Goal: Information Seeking & Learning: Check status

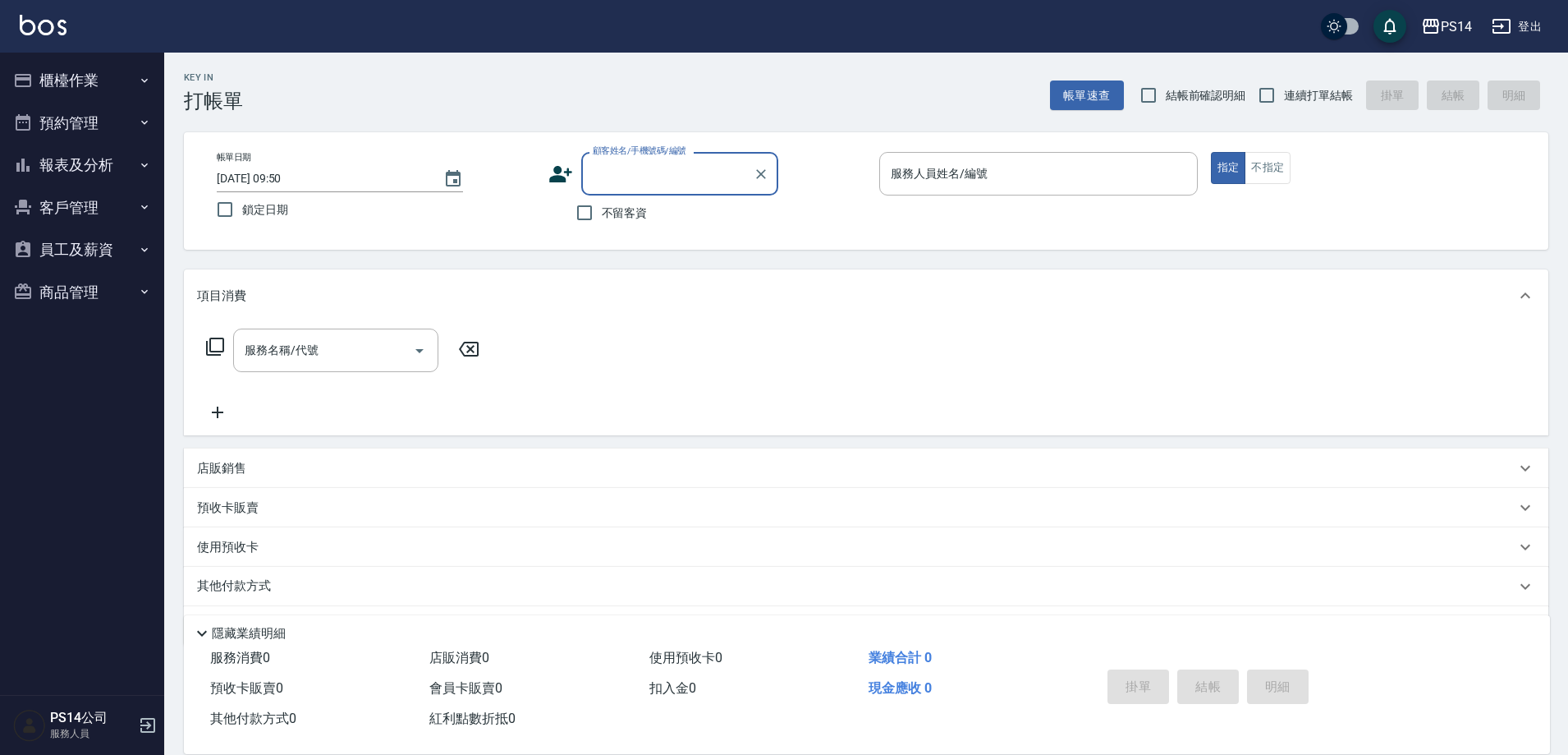
click at [61, 153] on button "報表及分析" at bounding box center [82, 165] width 151 height 43
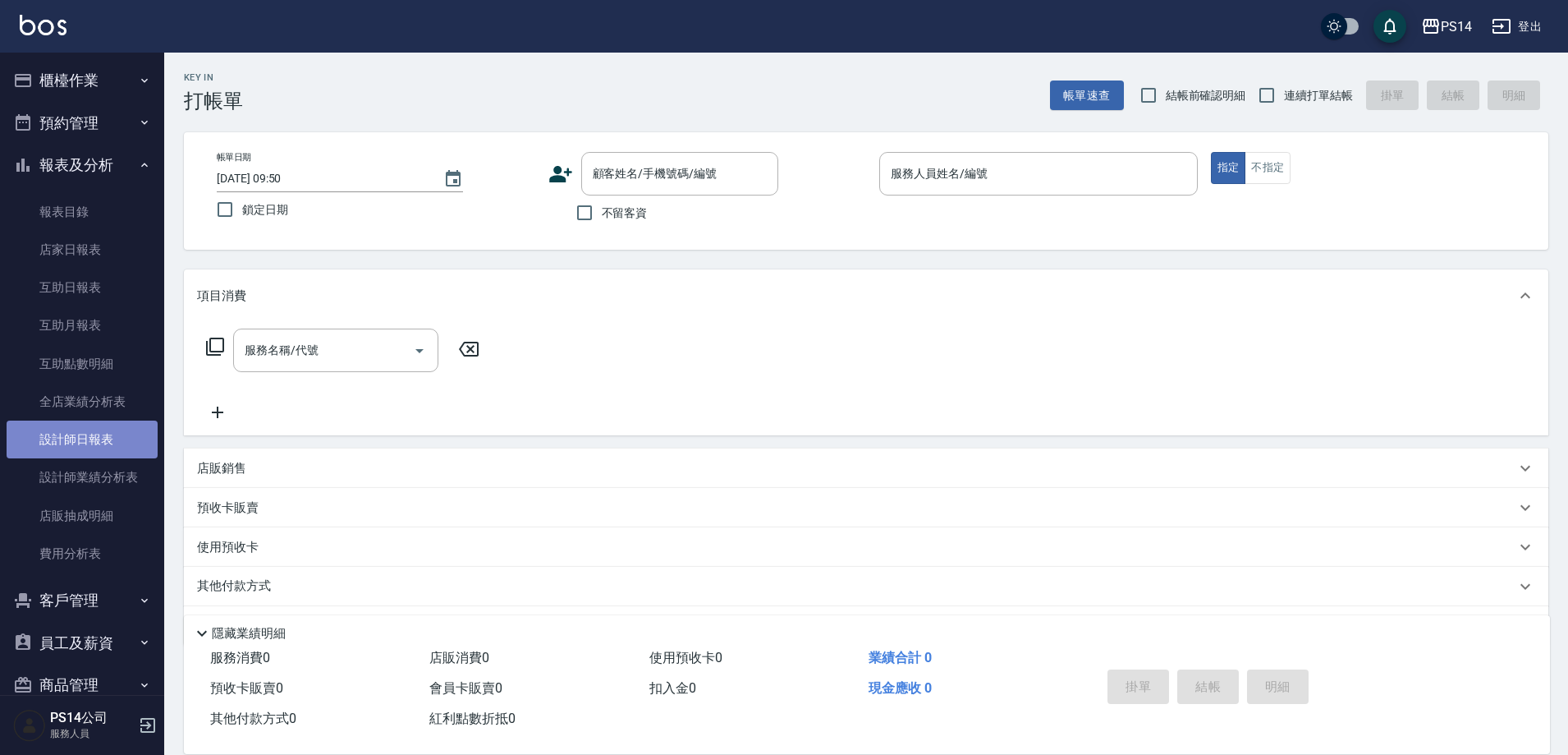
click at [105, 439] on link "設計師日報表" at bounding box center [82, 439] width 151 height 38
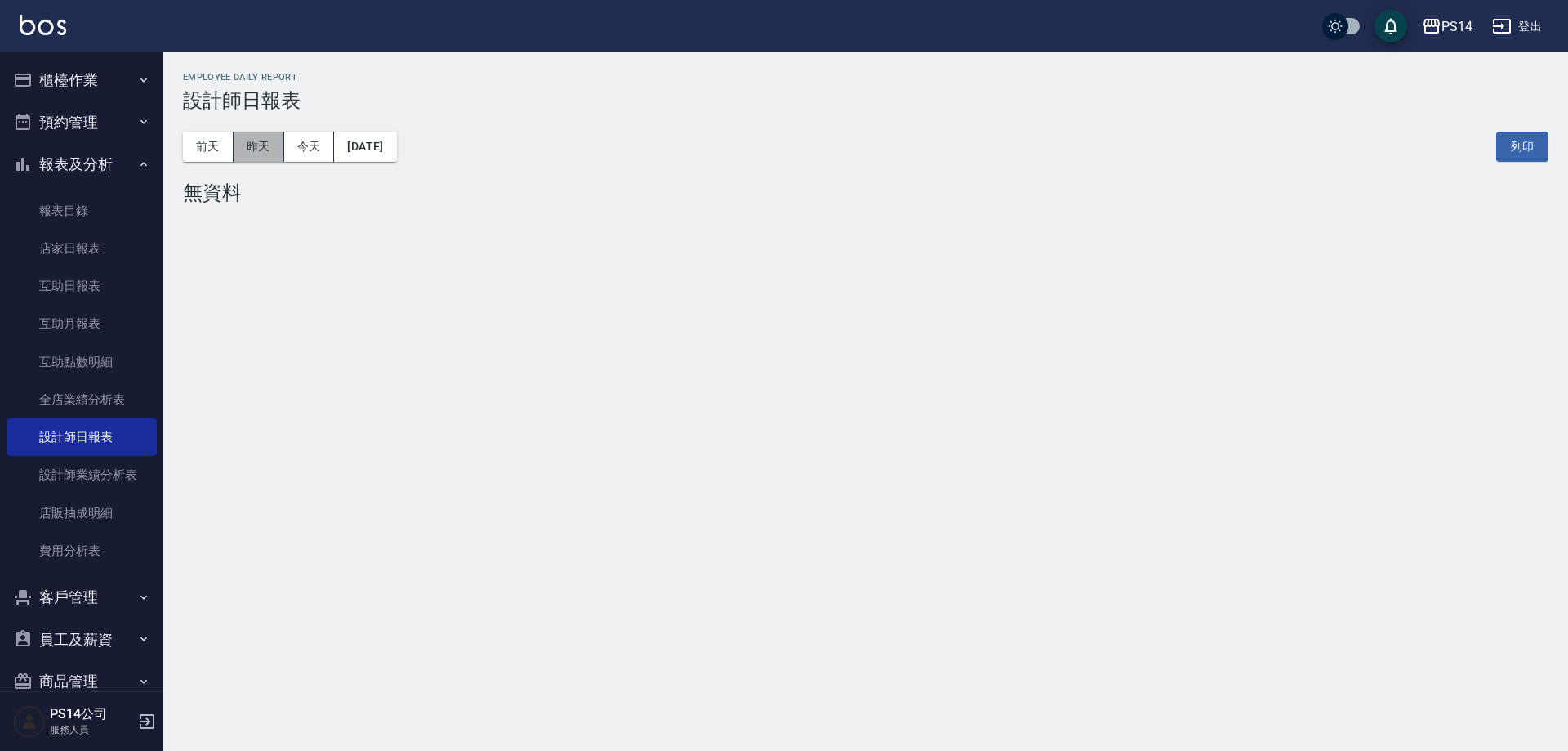
click at [268, 139] on button "昨天" at bounding box center [259, 147] width 50 height 30
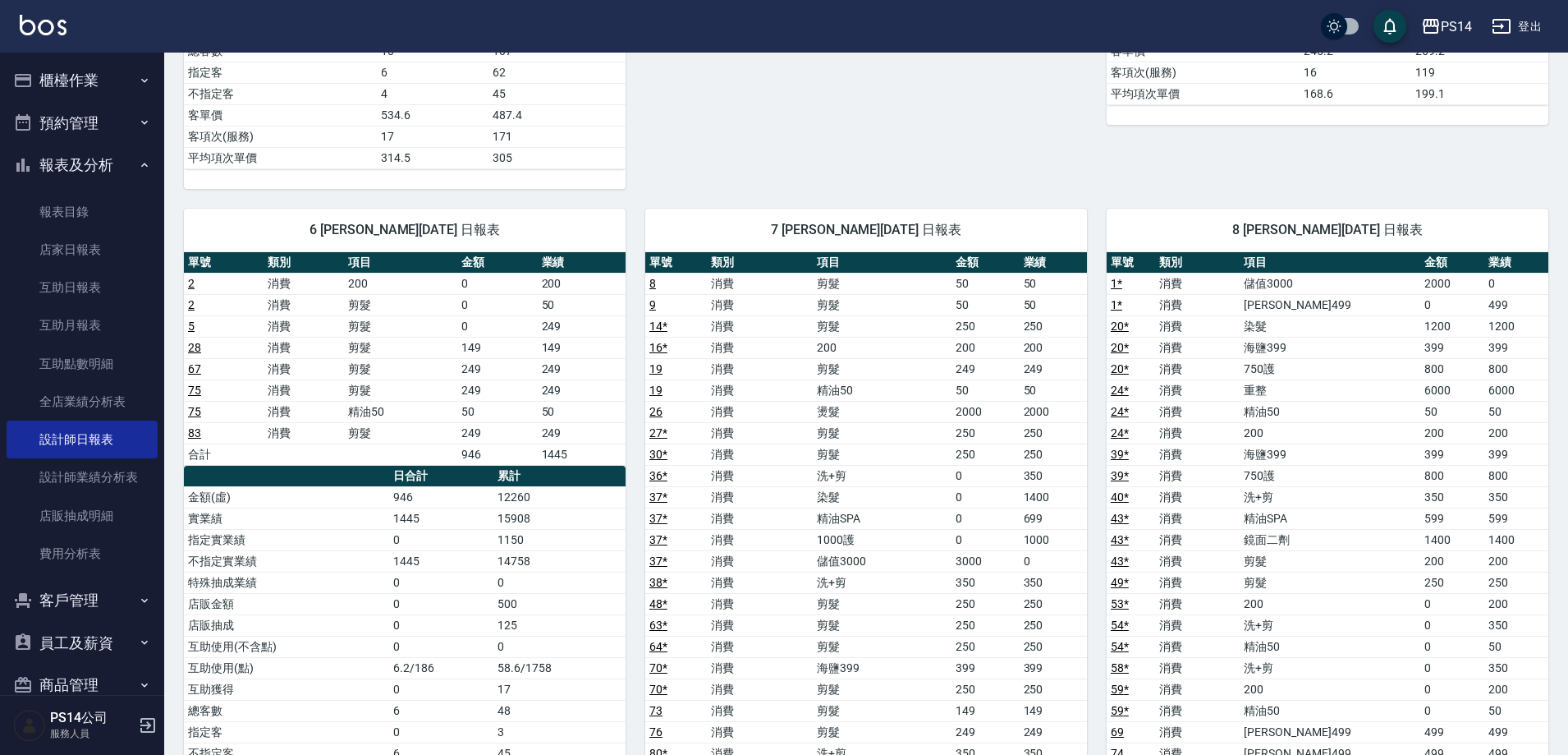
scroll to position [903, 0]
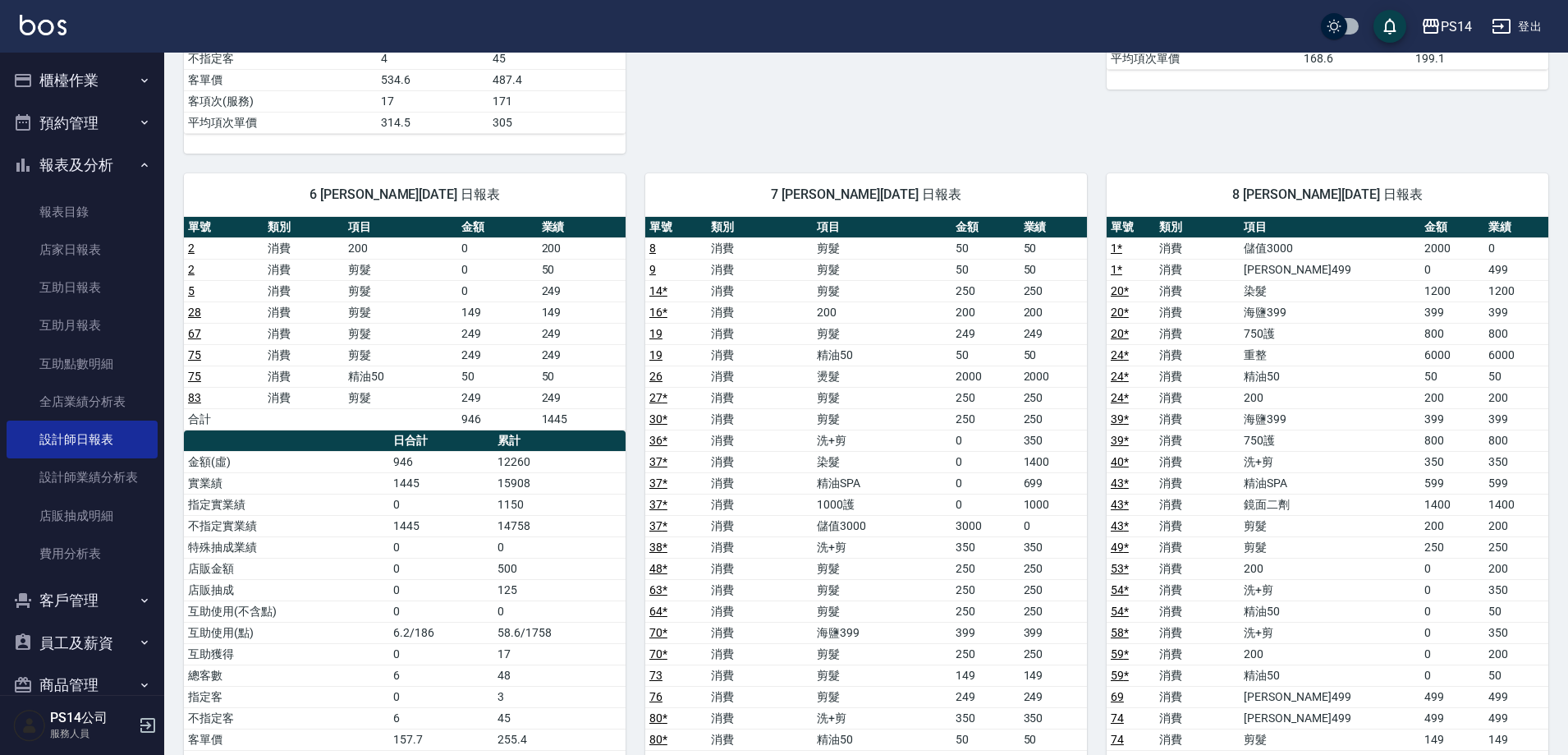
click at [1567, 672] on div "PS14 [DATE] 設計師日報表 列印時間： [DATE][PHONE_NUMBER]:08 Employee Daily Report 設計師日報表 […" at bounding box center [866, 715] width 1404 height 3133
click at [1534, 21] on button "登出" at bounding box center [1516, 27] width 63 height 30
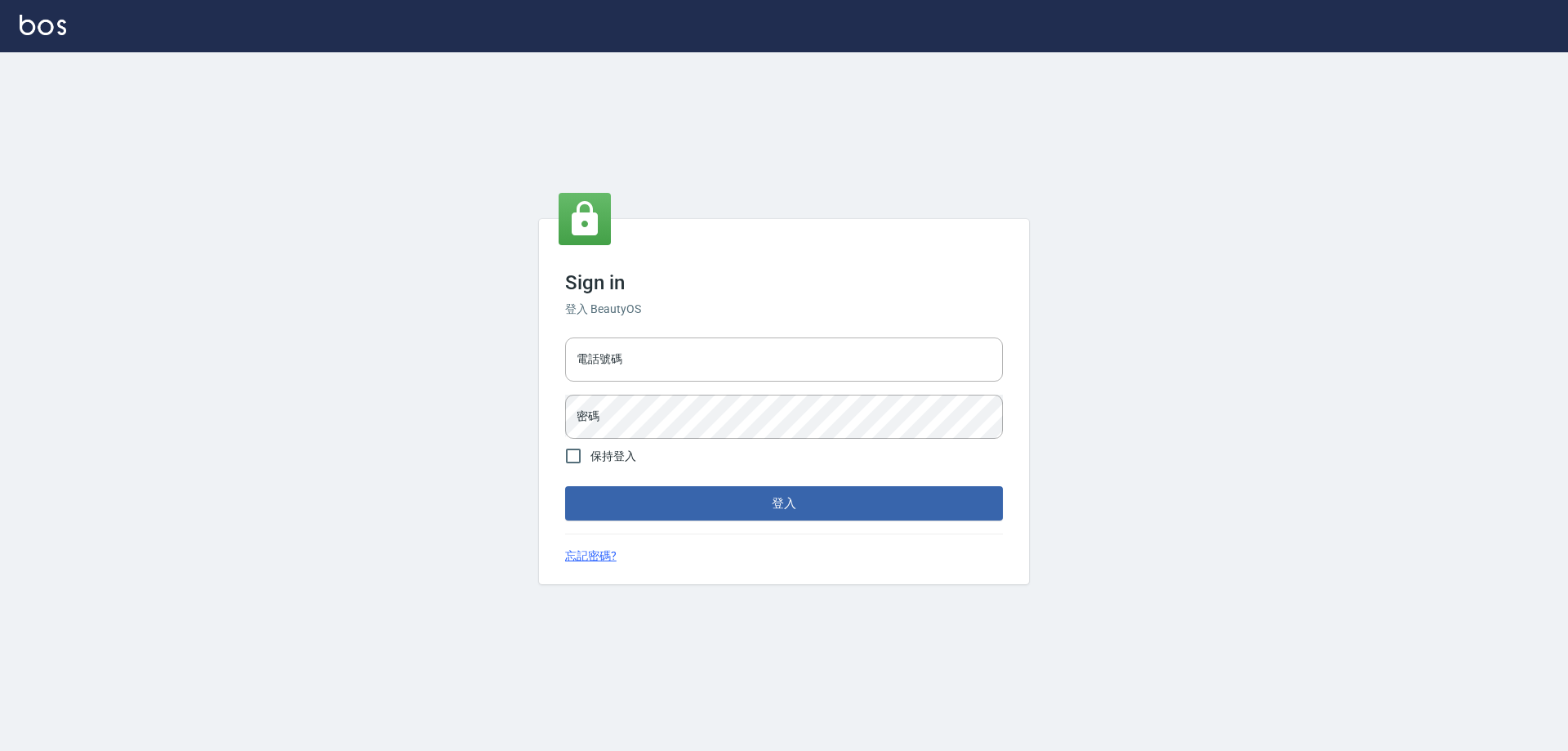
type input "0426657991"
